Goal: Task Accomplishment & Management: Manage account settings

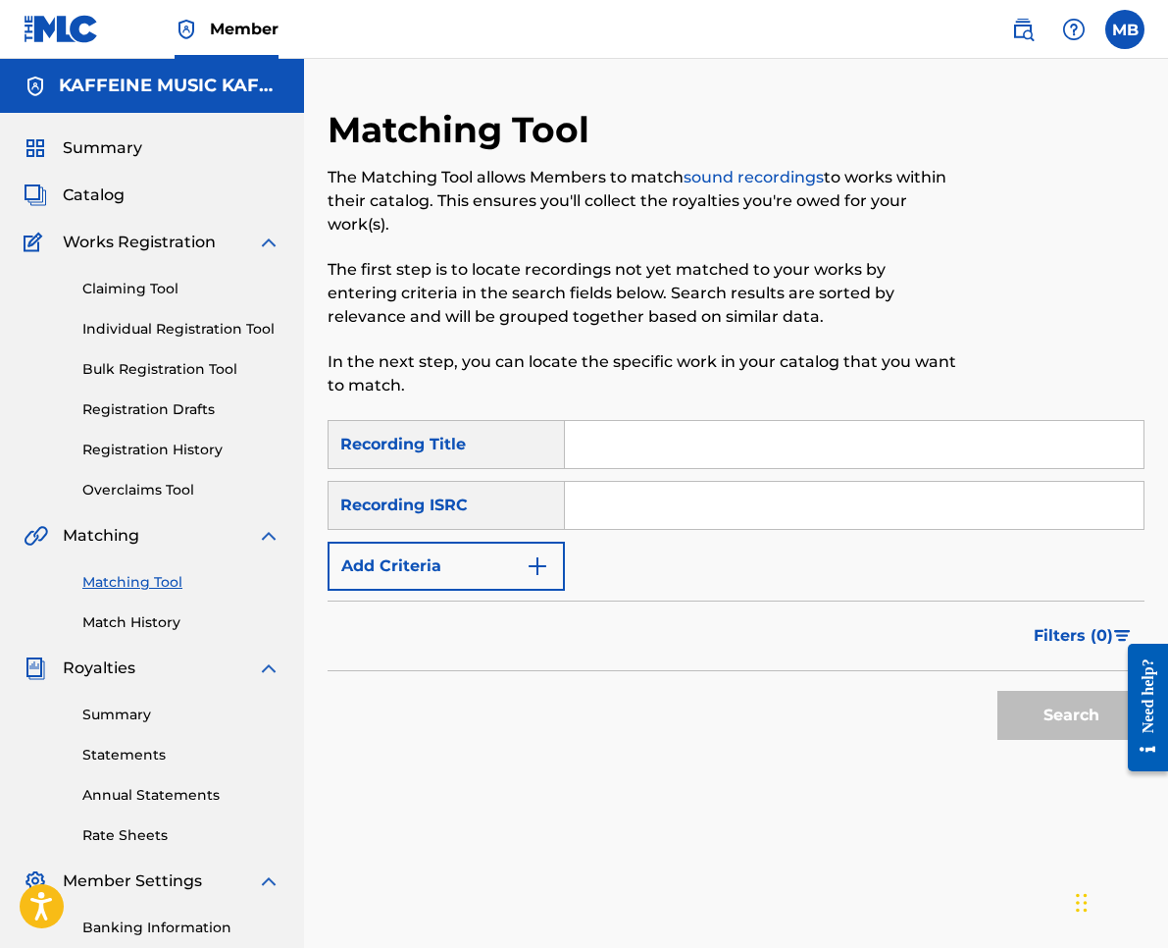
click at [91, 212] on div "Summary Catalog Works Registration Claiming Tool Individual Registration Tool B…" at bounding box center [152, 617] width 304 height 1009
click at [89, 199] on span "Catalog" at bounding box center [94, 195] width 62 height 24
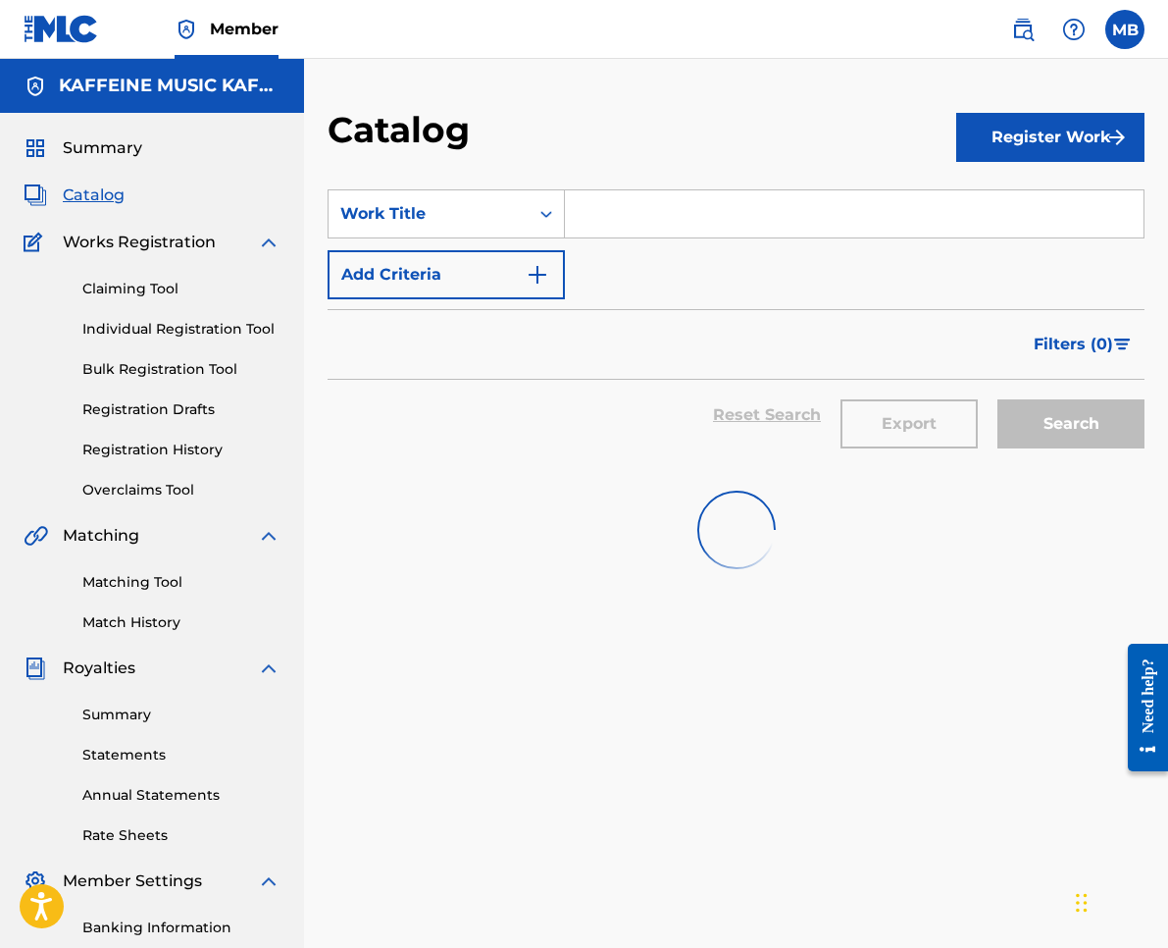
click at [90, 150] on span "Summary" at bounding box center [102, 148] width 79 height 24
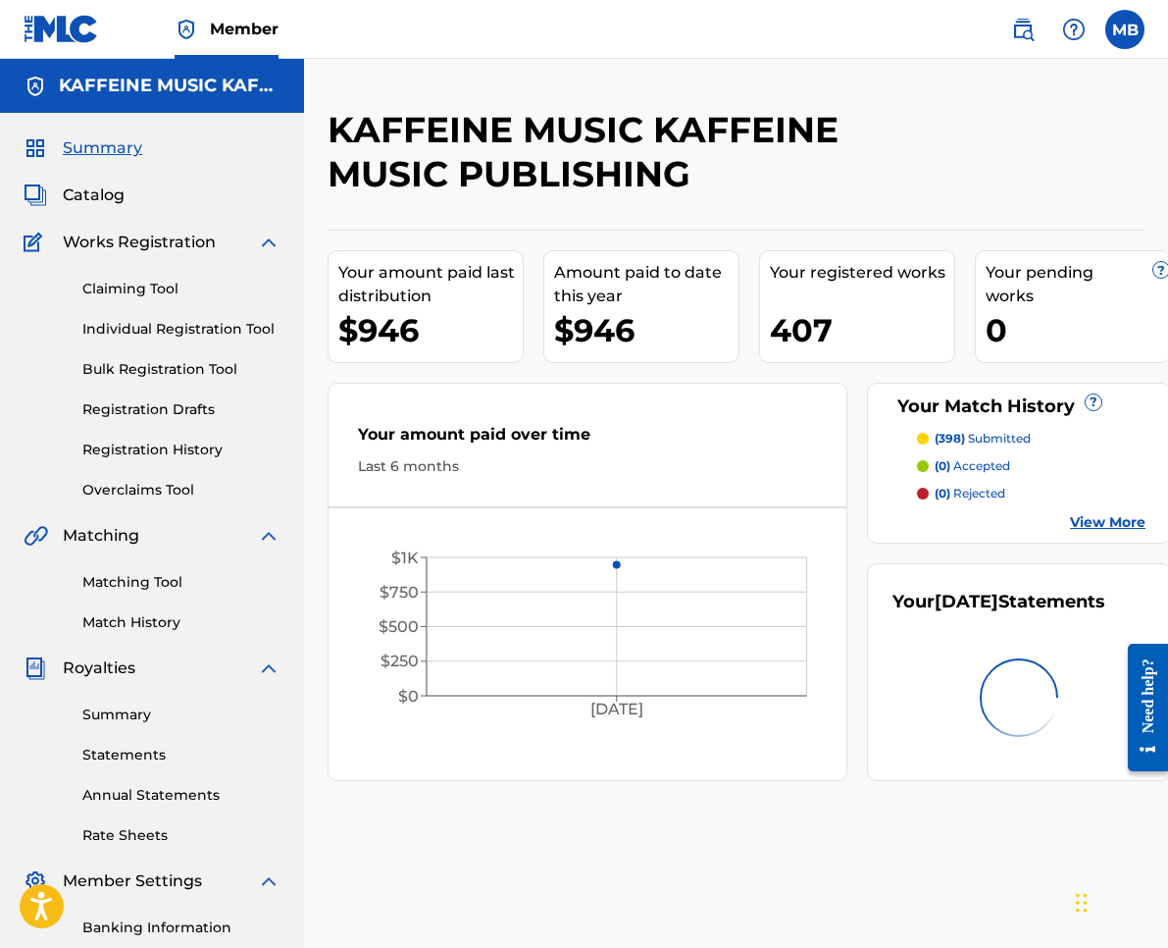
click at [973, 434] on p "(398) submitted" at bounding box center [983, 439] width 96 height 18
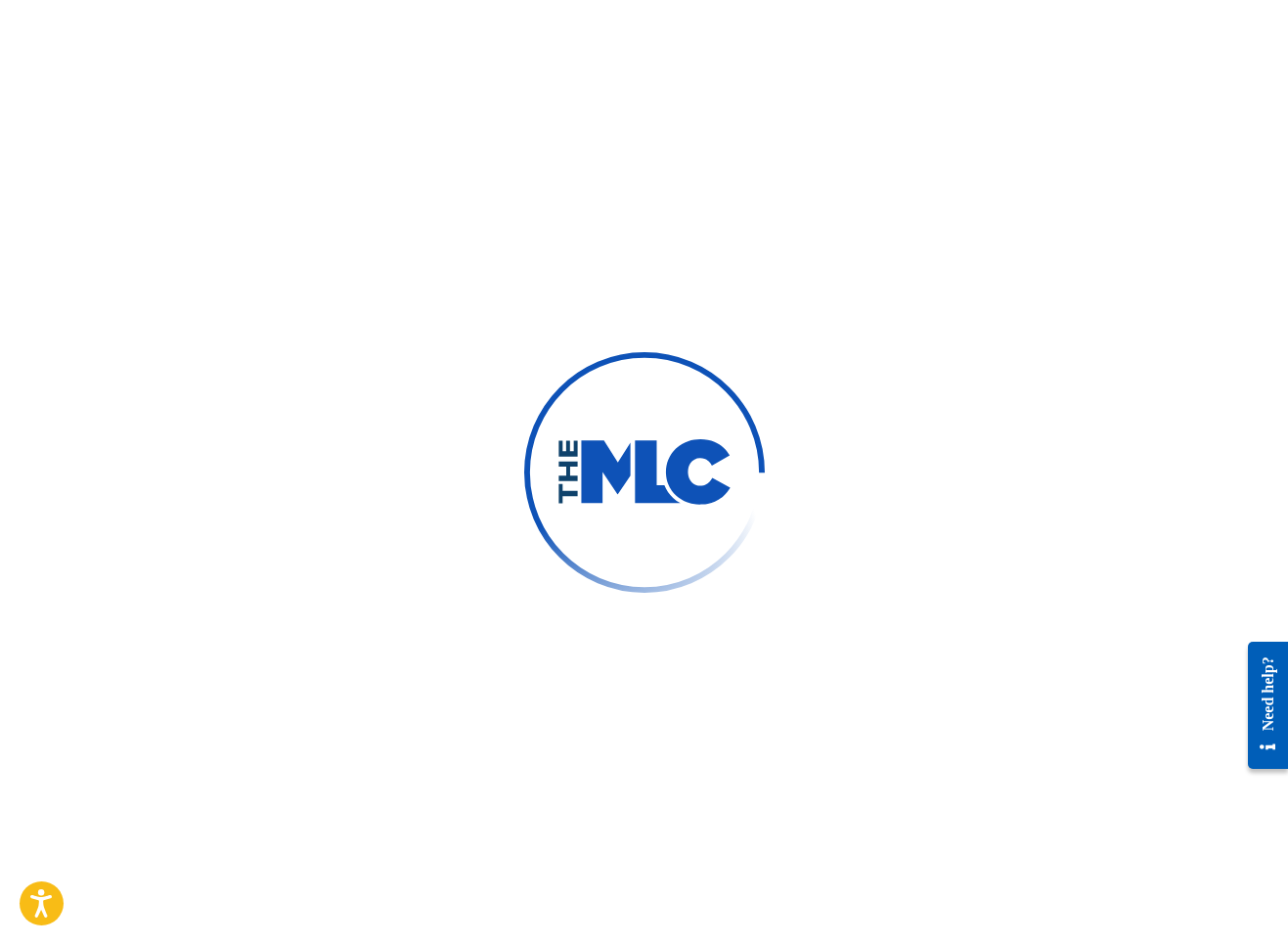
click at [880, 104] on div at bounding box center [644, 472] width 1288 height 945
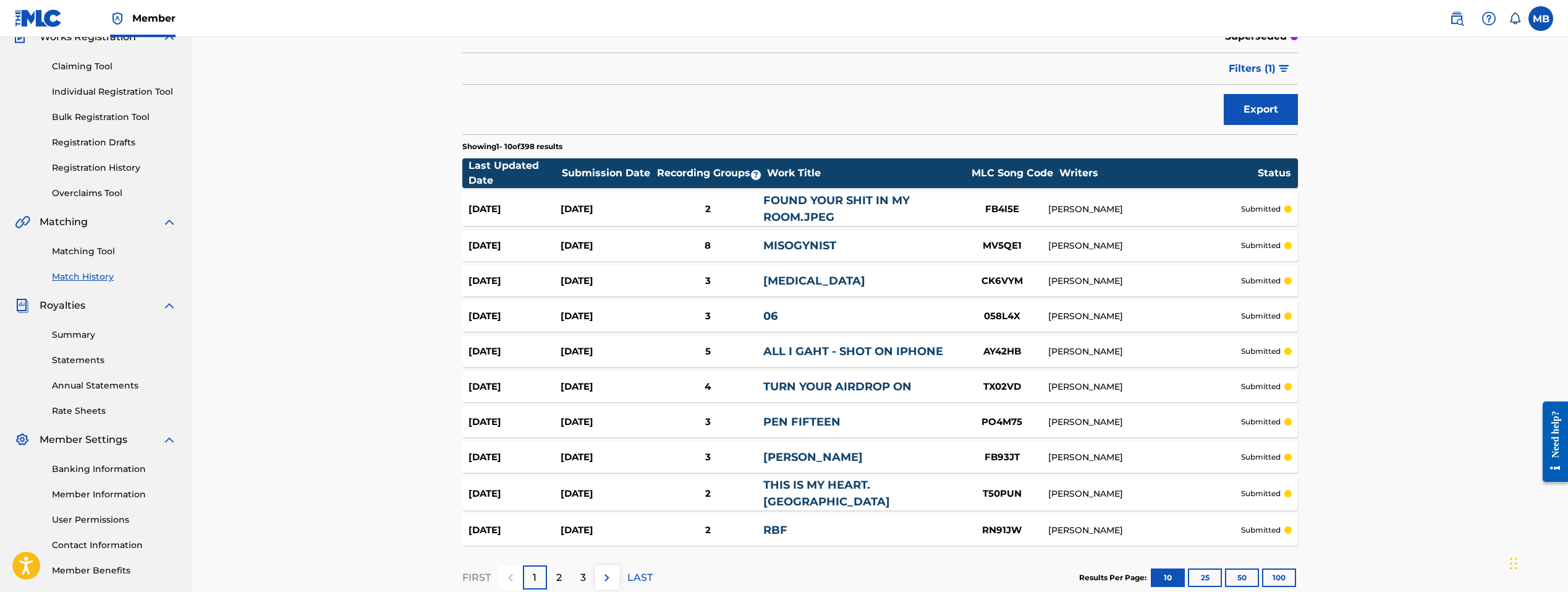
scroll to position [190, 0]
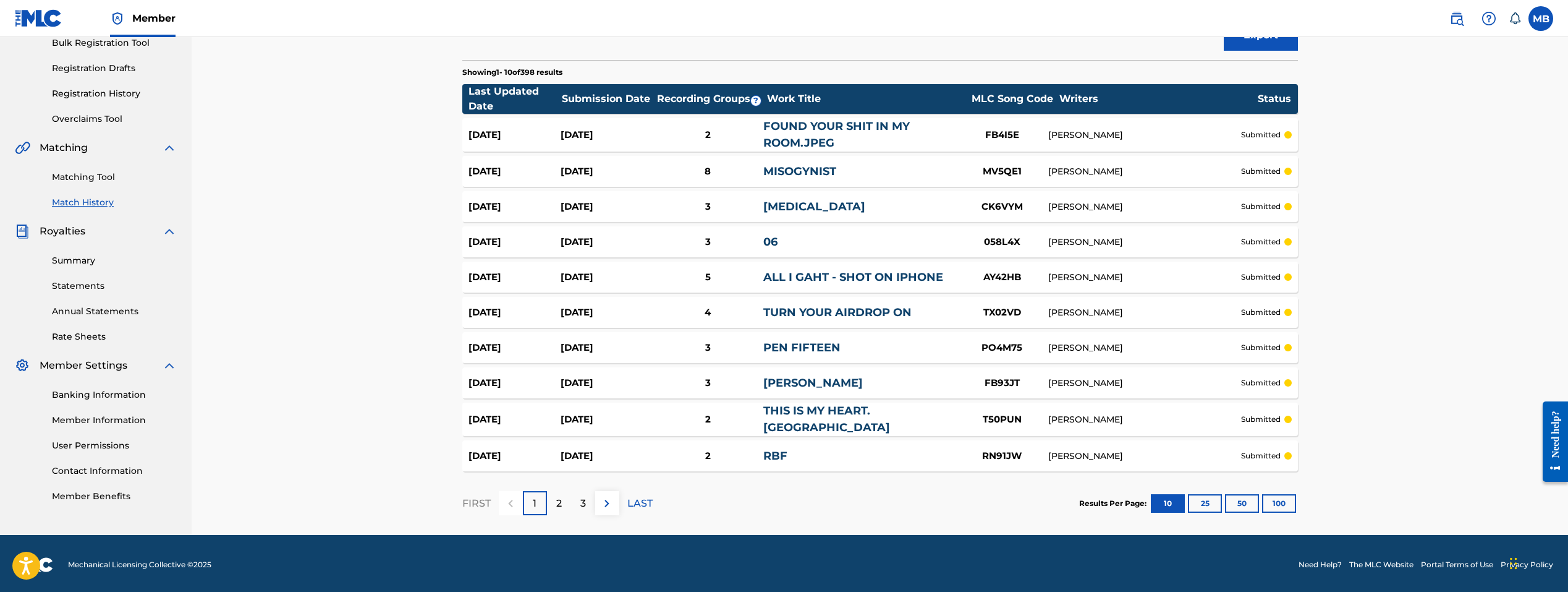
click at [809, 177] on link "MISOGYNIST" at bounding box center [799, 171] width 73 height 14
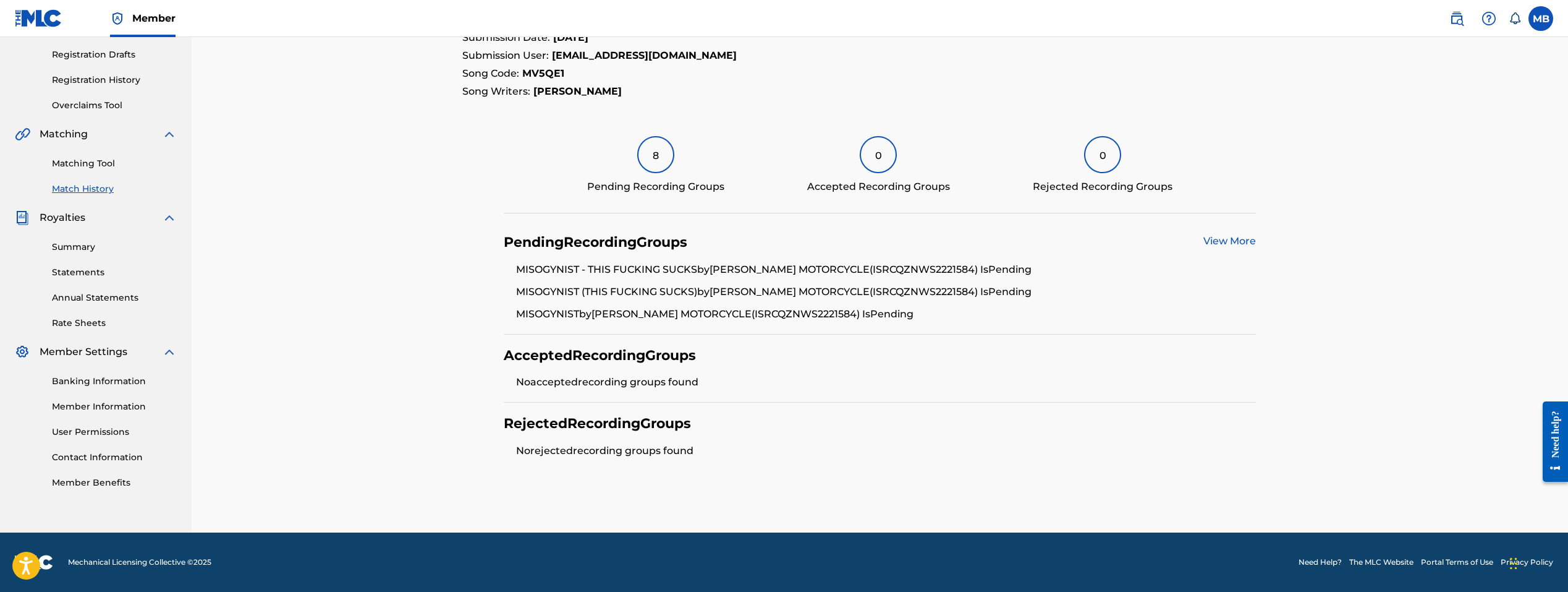
scroll to position [202, 0]
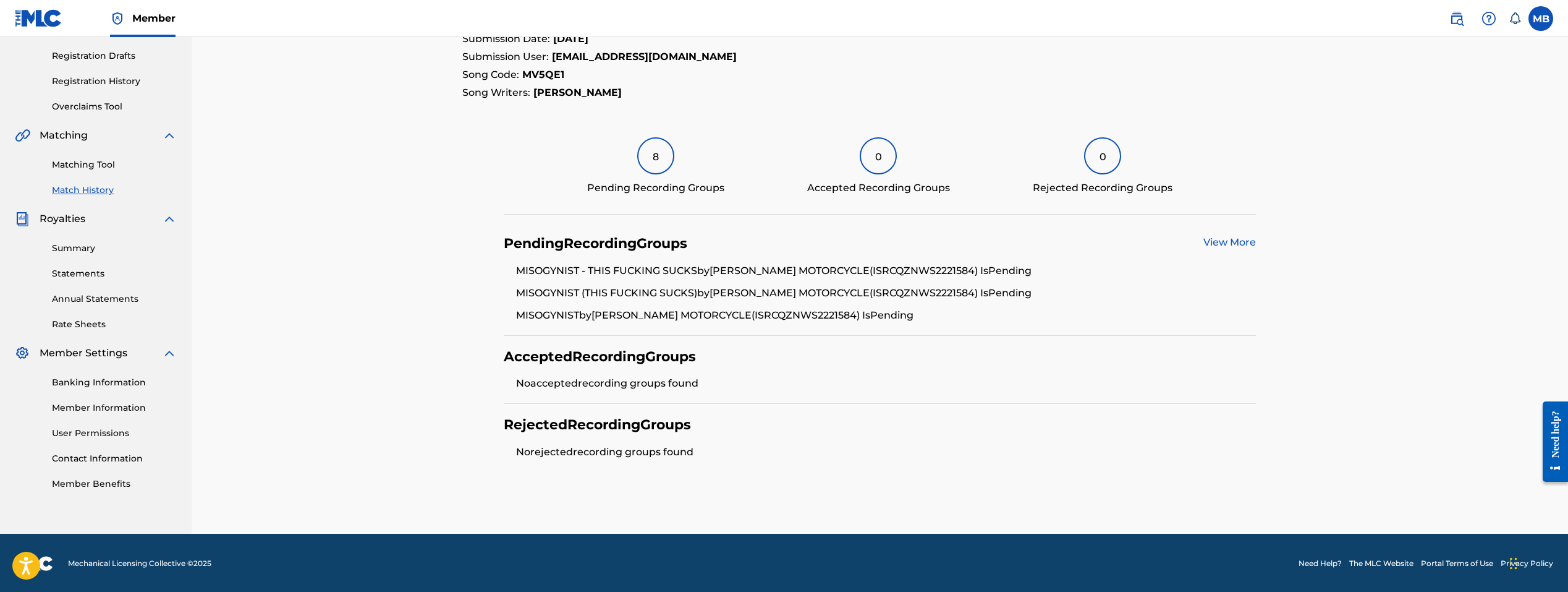
click at [656, 154] on div "8" at bounding box center [655, 156] width 37 height 37
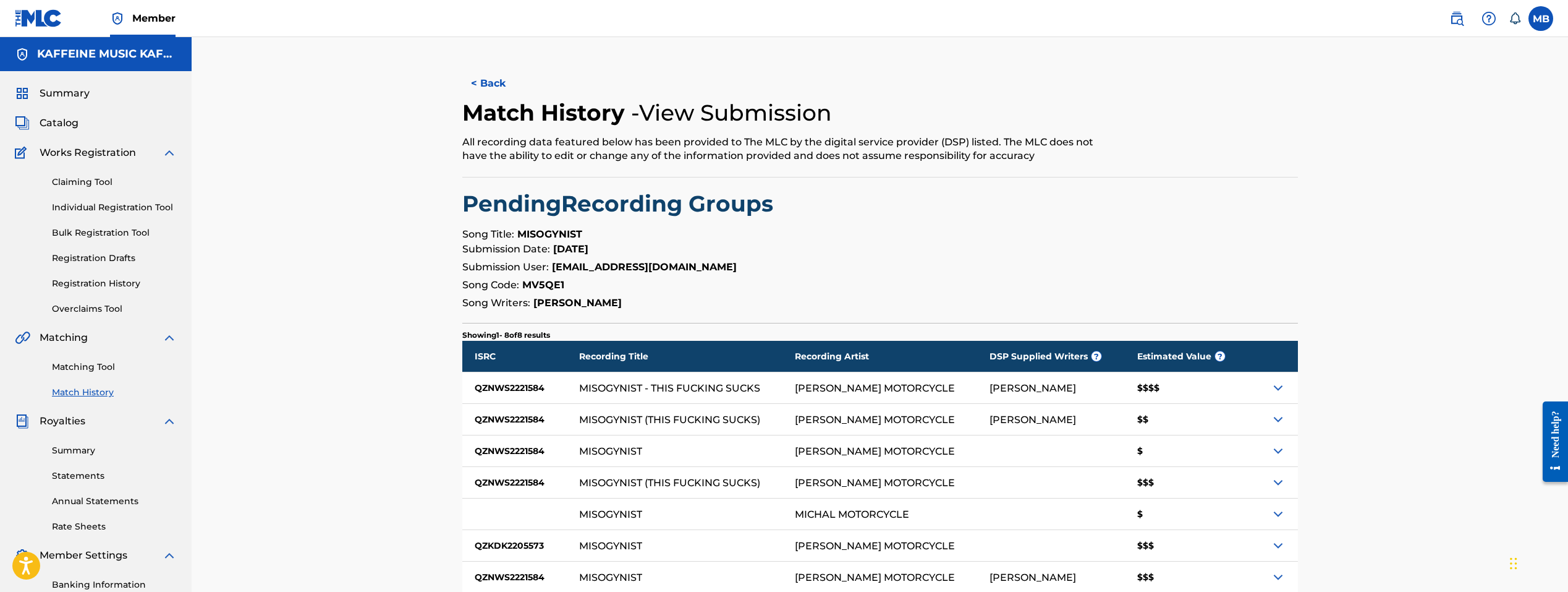
scroll to position [153, 0]
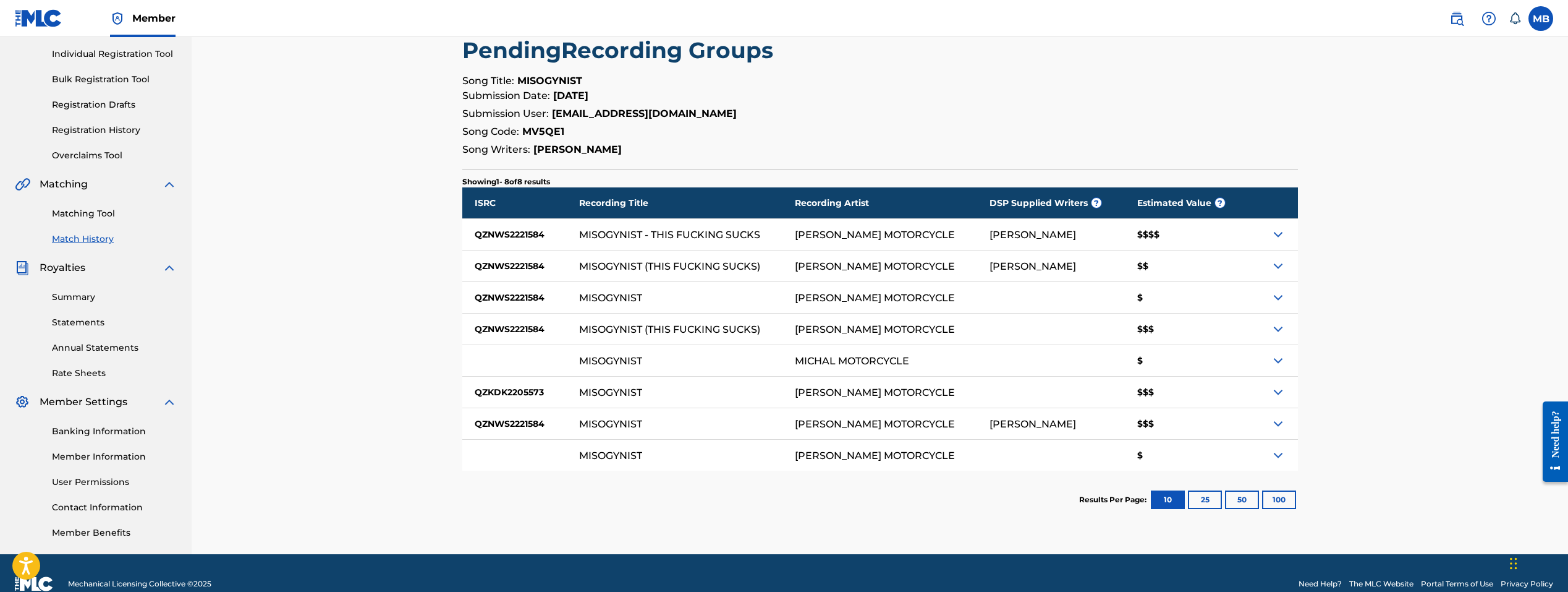
click at [813, 238] on div "$$$$" at bounding box center [1186, 234] width 123 height 31
click at [813, 238] on img at bounding box center [1278, 235] width 15 height 15
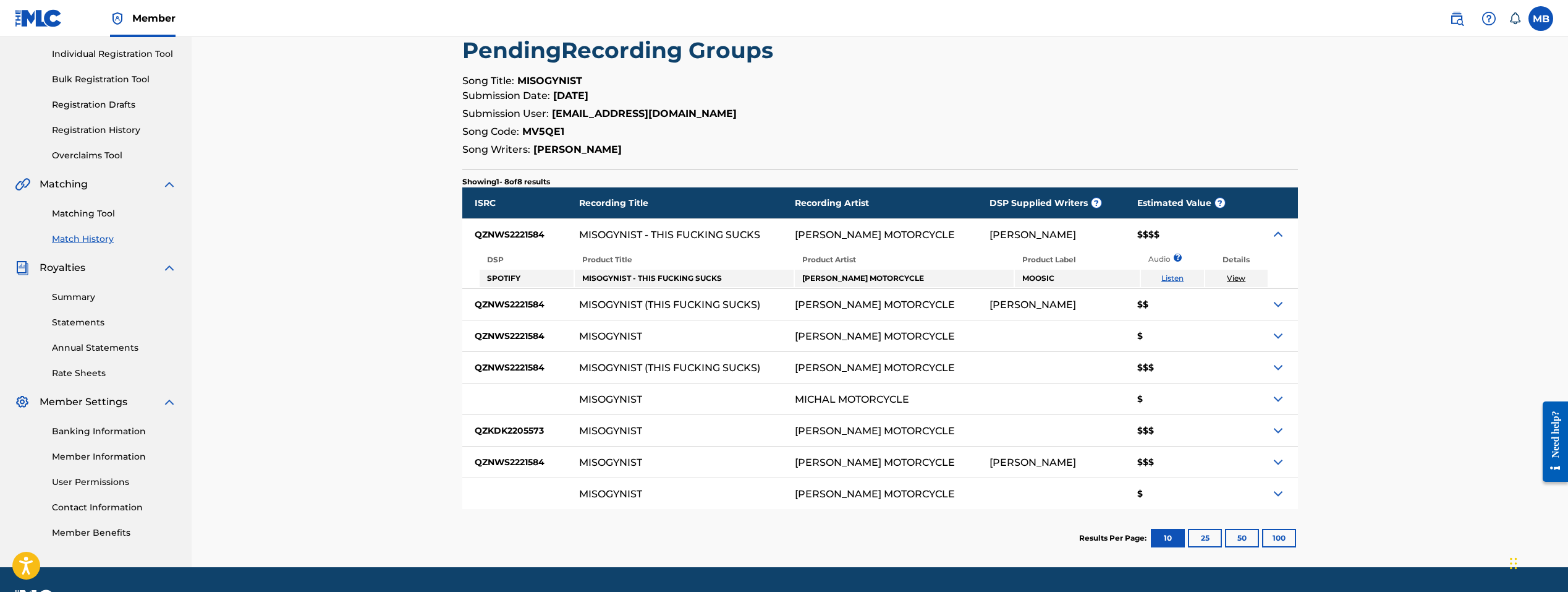
click at [813, 238] on img at bounding box center [1278, 235] width 15 height 15
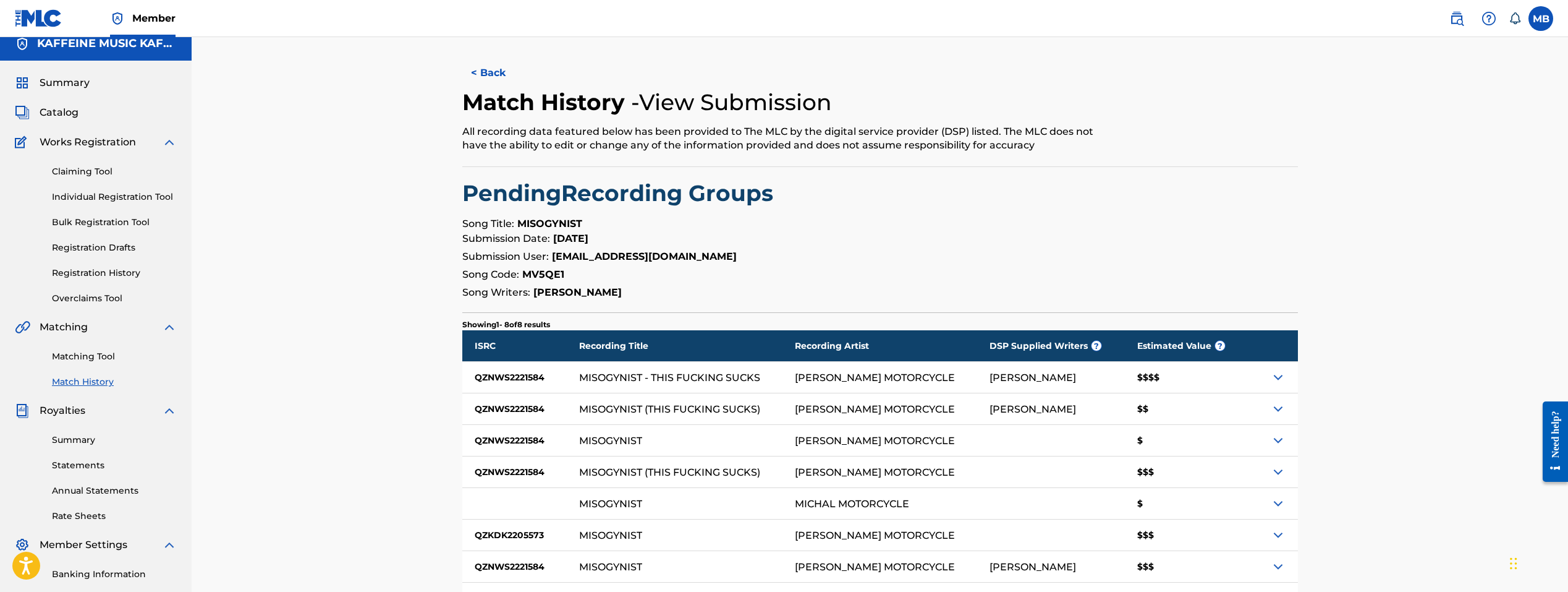
scroll to position [44, 0]
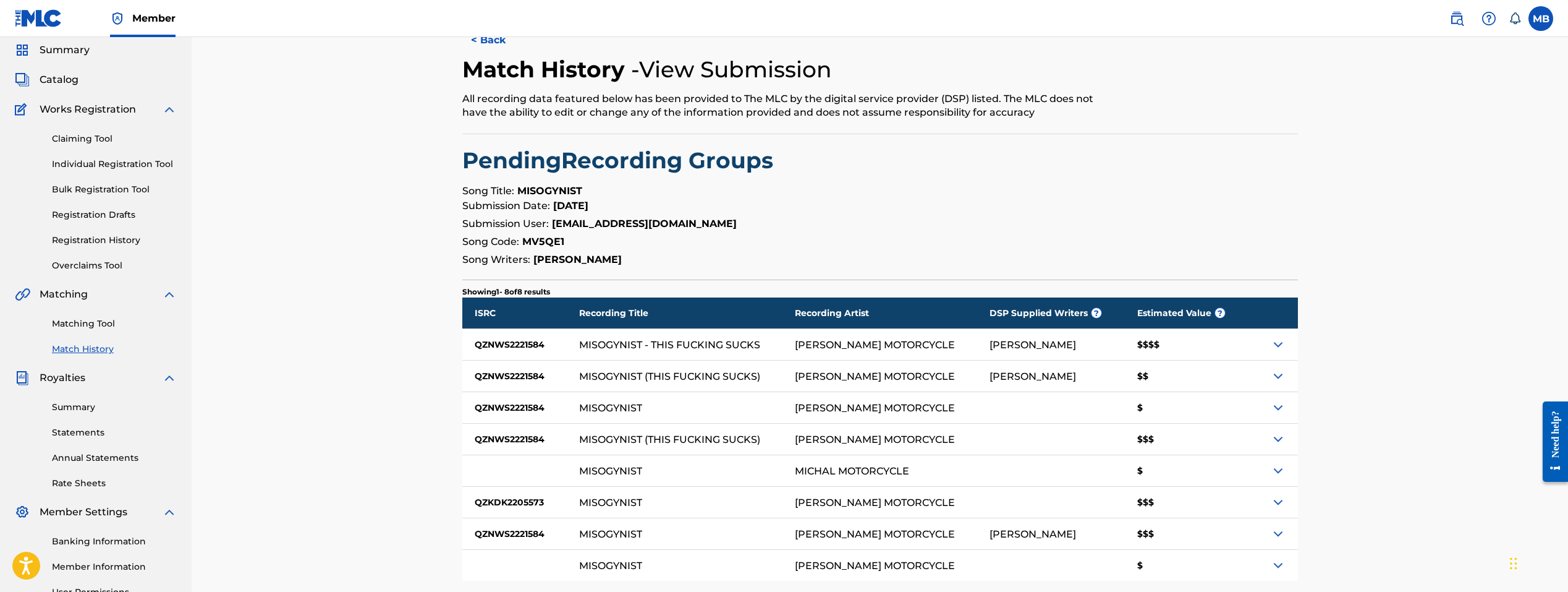
click at [62, 89] on div "Summary Catalog Works Registration Claiming Tool Individual Registration Tool B…" at bounding box center [96, 345] width 192 height 636
click at [66, 76] on span "Catalog" at bounding box center [59, 80] width 39 height 15
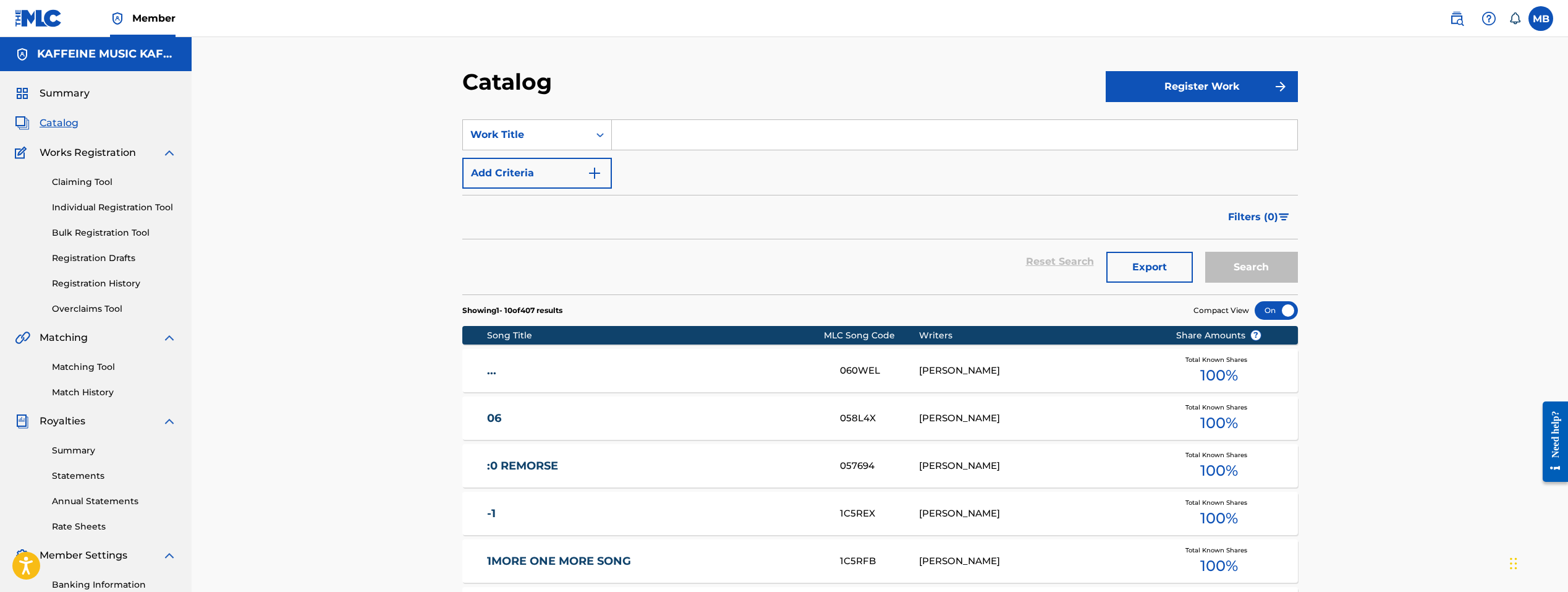
click at [62, 76] on div "Summary Catalog Works Registration Claiming Tool Individual Registration Tool B…" at bounding box center [96, 389] width 192 height 636
click at [60, 95] on span "Summary" at bounding box center [64, 93] width 50 height 15
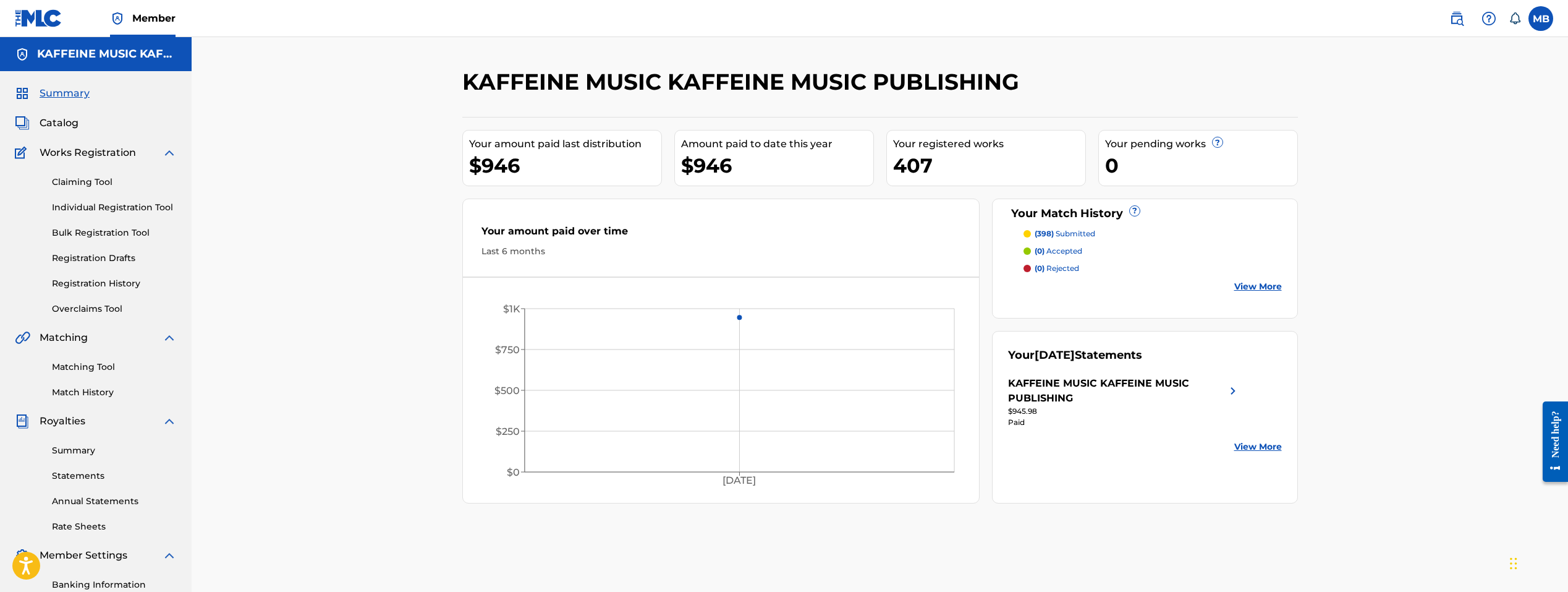
click at [813, 395] on div "KAFFEINE MUSIC KAFFEINE MUSIC PUBLISHING" at bounding box center [1116, 390] width 217 height 30
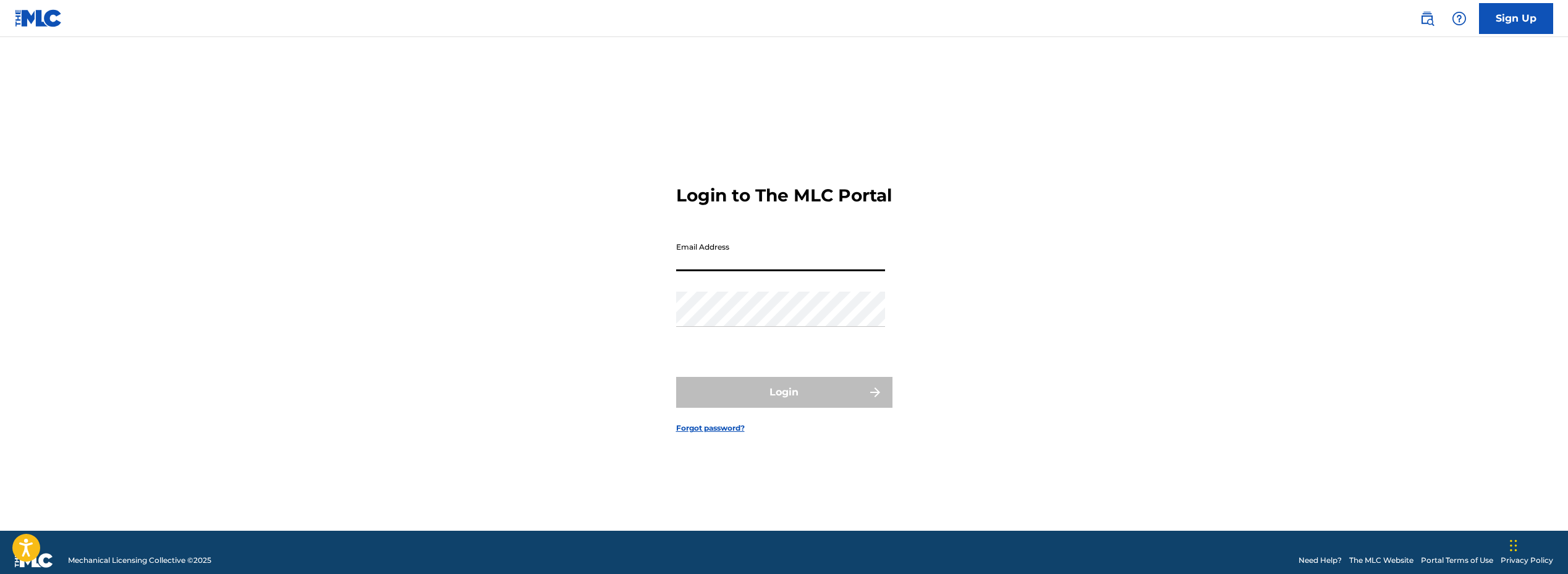
type input "[EMAIL_ADDRESS][DOMAIN_NAME]"
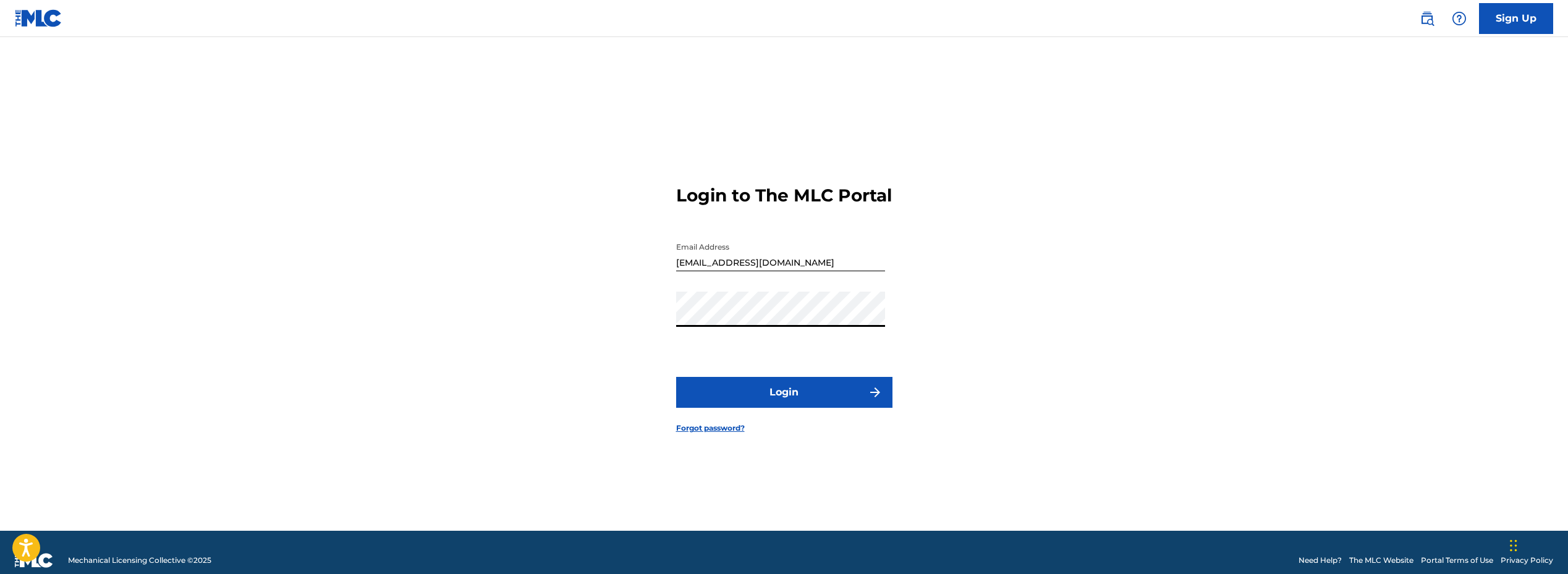
click at [758, 392] on button "Login" at bounding box center [784, 392] width 216 height 31
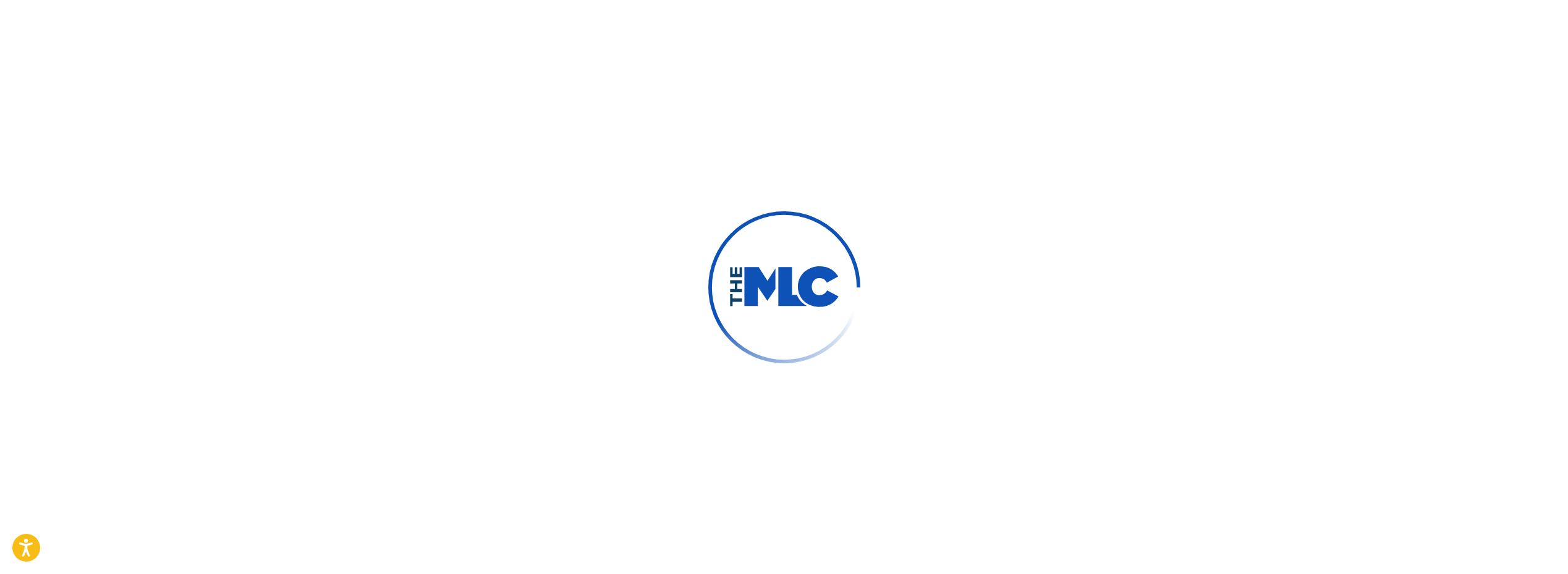
click at [949, 3] on div at bounding box center [784, 287] width 1568 height 574
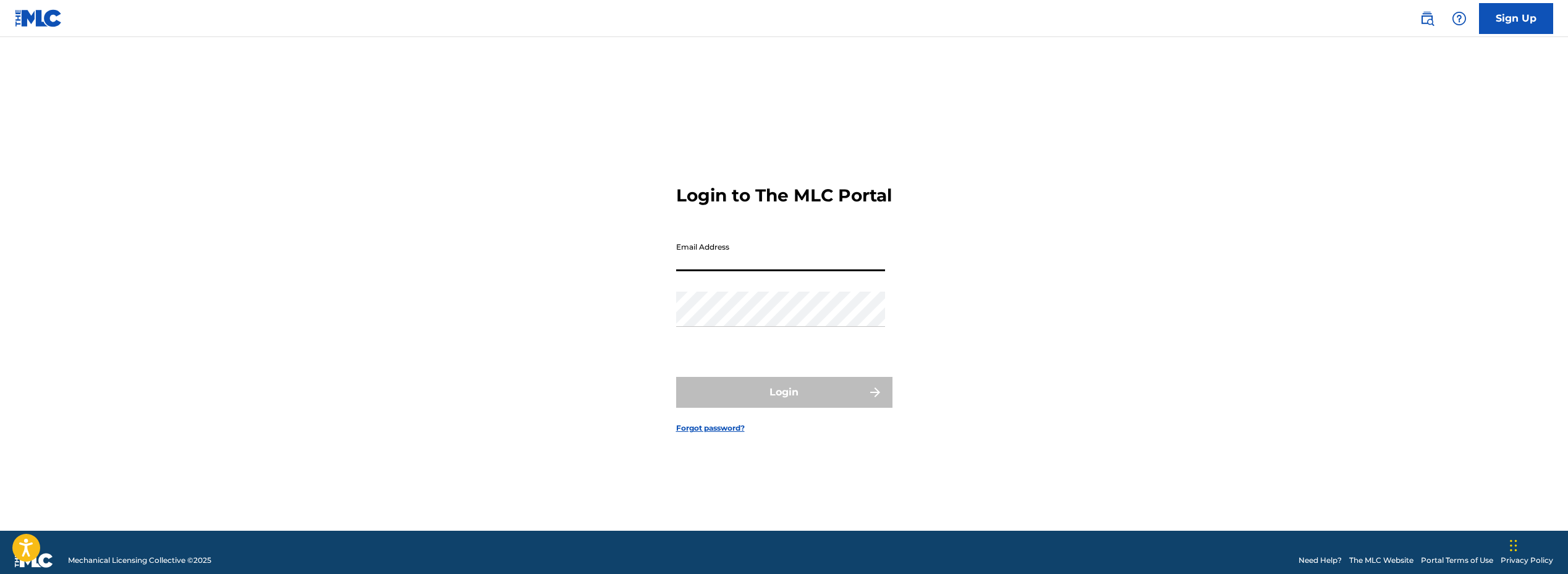
type input "[EMAIL_ADDRESS][DOMAIN_NAME]"
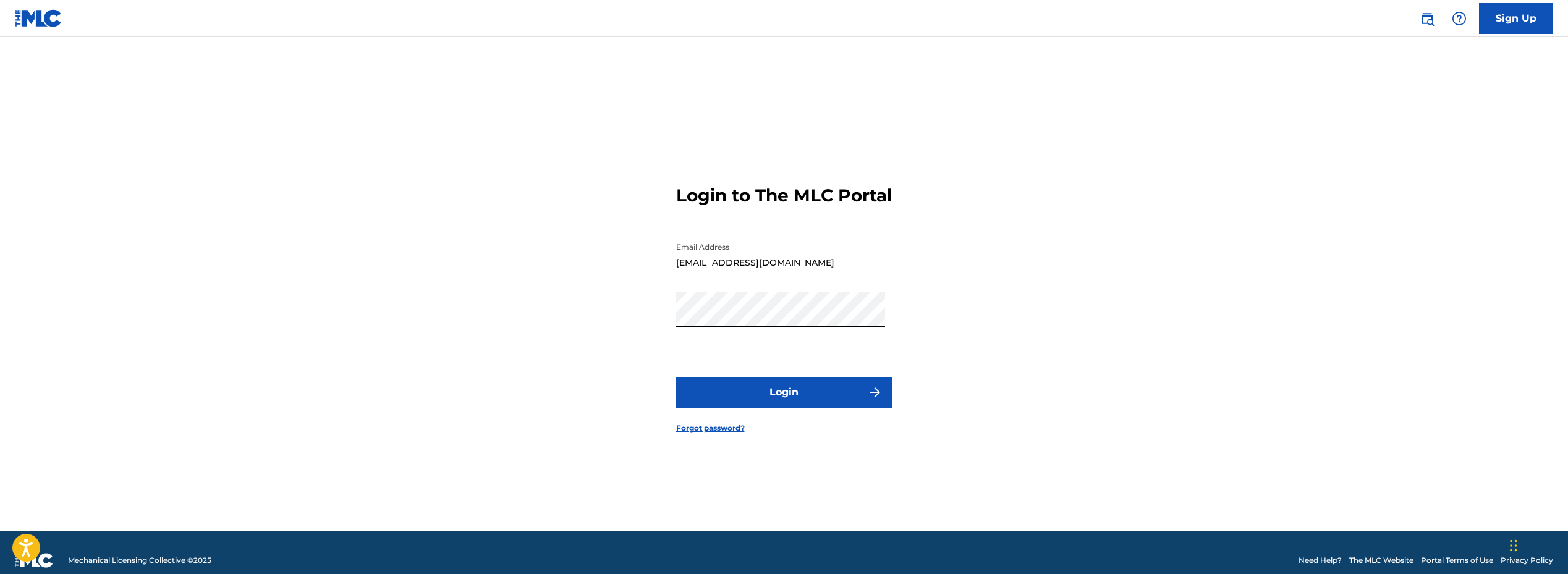
click at [818, 384] on form "Login to The MLC Portal Email Address [EMAIL_ADDRESS][DOMAIN_NAME] Password Log…" at bounding box center [784, 299] width 216 height 463
click at [819, 389] on button "Login" at bounding box center [784, 392] width 216 height 31
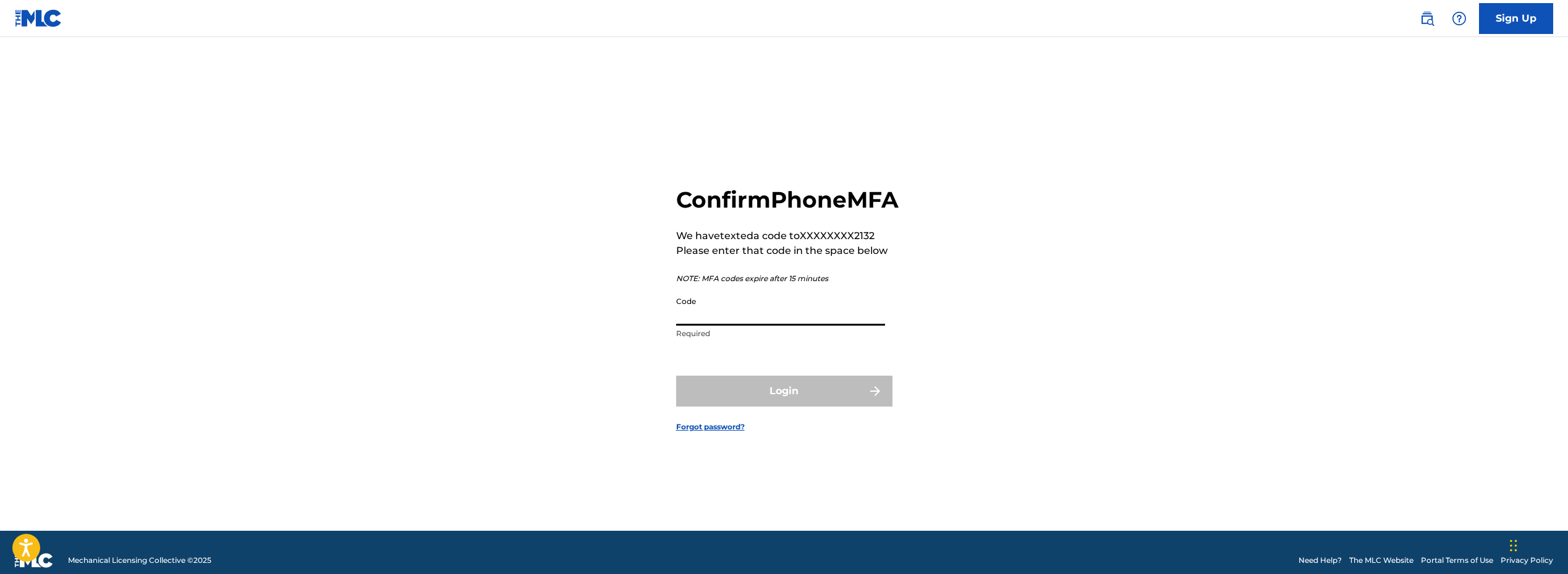
click at [868, 323] on input "Code" at bounding box center [781, 308] width 209 height 35
click at [771, 326] on input "Code" at bounding box center [781, 308] width 209 height 35
type input "0"
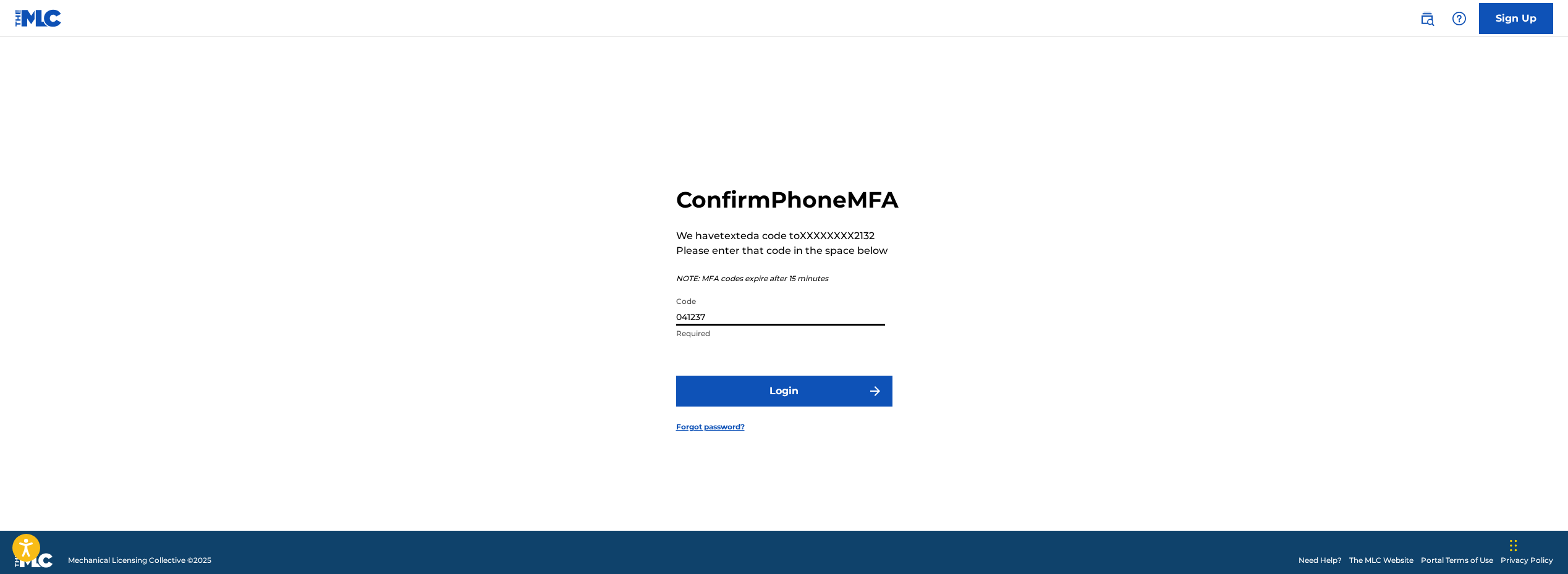
type input "041237"
click at [784, 405] on button "Login" at bounding box center [784, 391] width 216 height 31
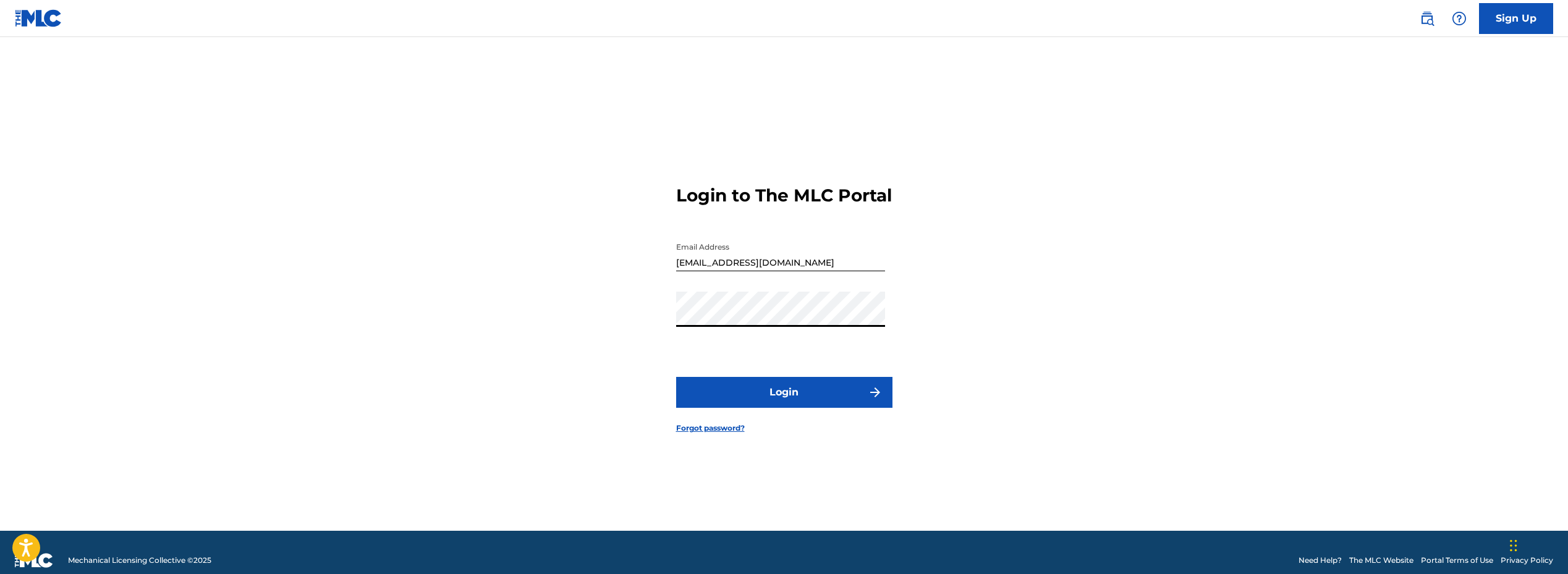
click at [767, 400] on button "Login" at bounding box center [784, 392] width 216 height 31
